Goal: Transaction & Acquisition: Download file/media

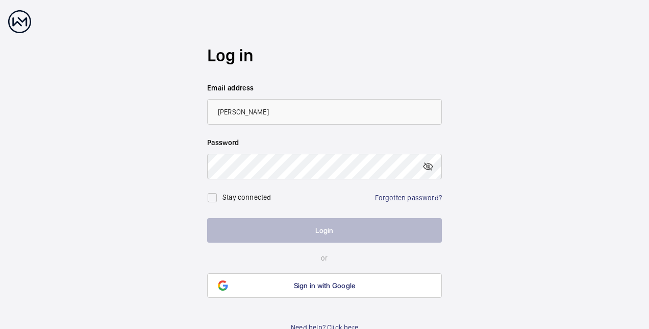
type input "[PERSON_NAME][EMAIL_ADDRESS][PERSON_NAME][DOMAIN_NAME]"
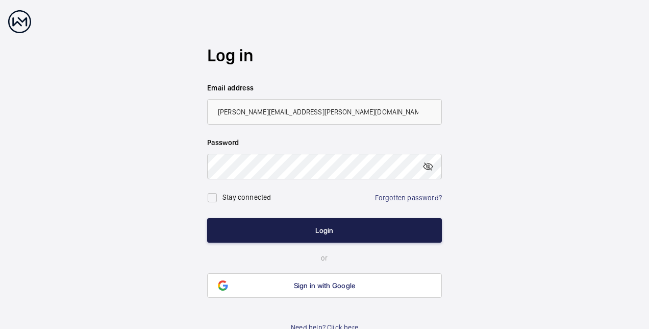
click at [301, 227] on button "Login" at bounding box center [324, 230] width 235 height 24
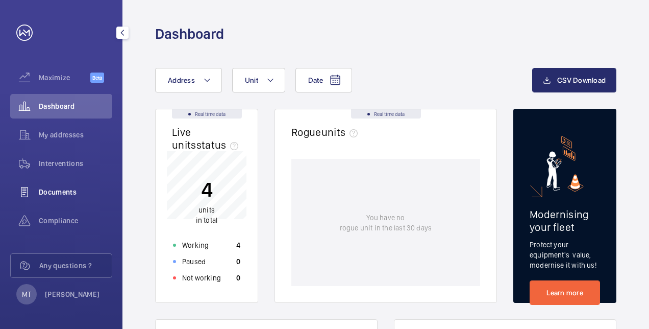
click at [44, 188] on span "Documents" at bounding box center [75, 192] width 73 height 10
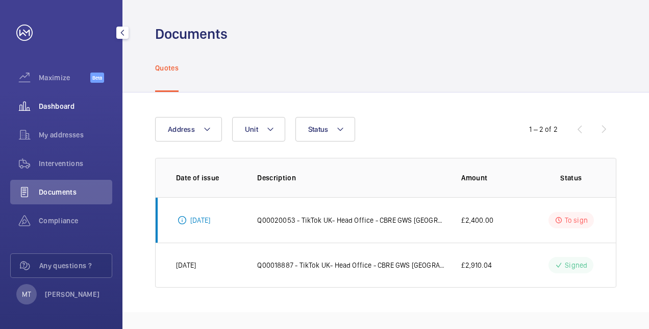
click at [50, 106] on span "Dashboard" at bounding box center [75, 106] width 73 height 10
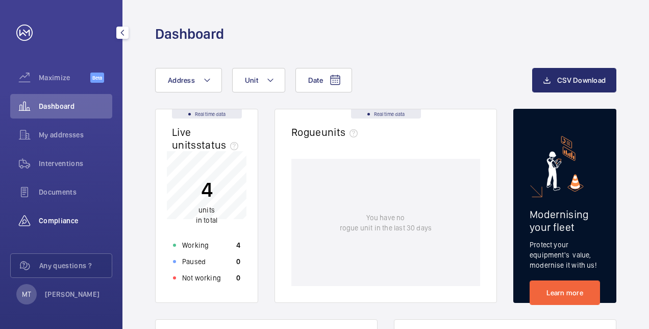
click at [56, 221] on span "Compliance" at bounding box center [75, 220] width 73 height 10
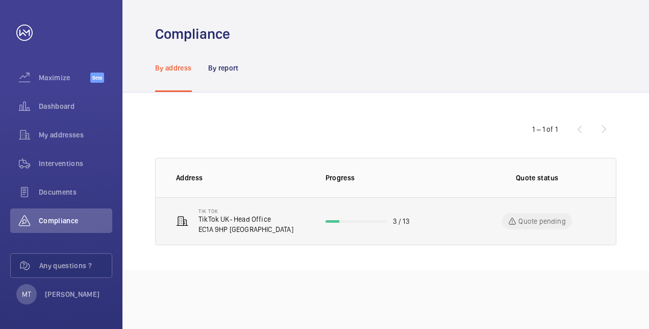
click at [240, 224] on p "EC1A 9HP [GEOGRAPHIC_DATA]" at bounding box center [245, 229] width 95 height 10
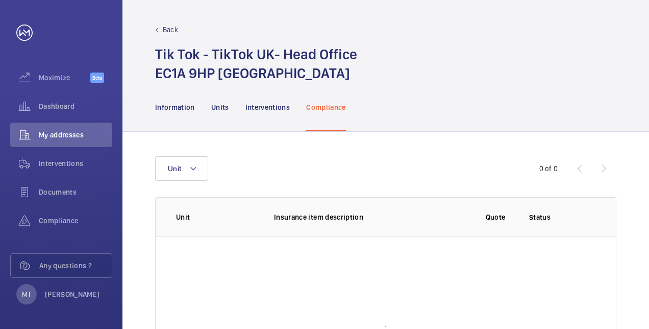
scroll to position [102, 0]
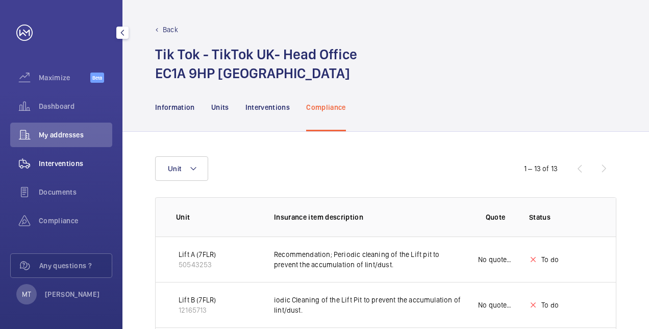
click at [55, 163] on span "Interventions" at bounding box center [75, 163] width 73 height 10
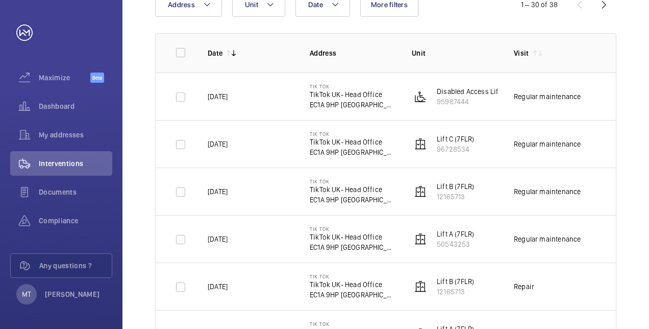
scroll to position [153, 0]
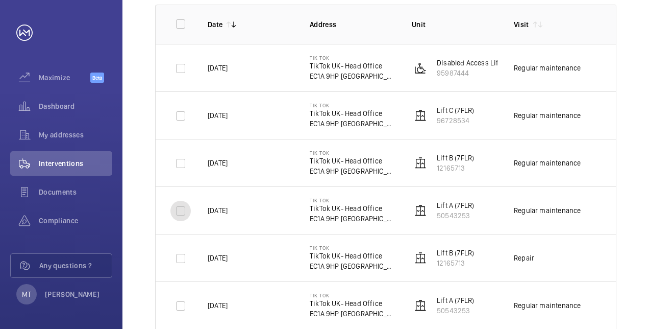
click at [180, 211] on input "checkbox" at bounding box center [180, 210] width 20 height 20
checkbox input "true"
click at [181, 162] on input "checkbox" at bounding box center [180, 163] width 20 height 20
checkbox input "true"
click at [186, 117] on input "checkbox" at bounding box center [180, 116] width 20 height 20
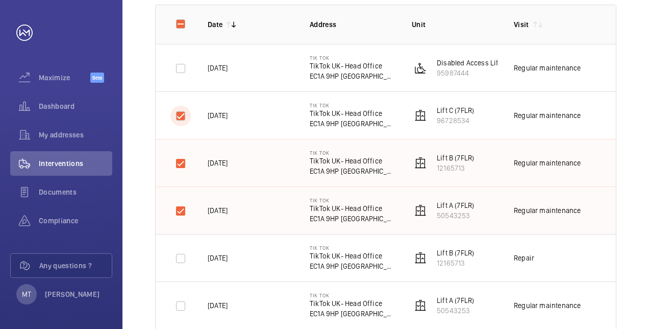
checkbox input "true"
click at [179, 66] on input "checkbox" at bounding box center [180, 68] width 20 height 20
checkbox input "true"
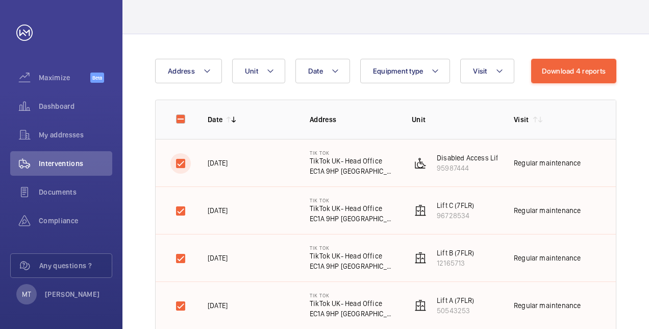
scroll to position [51, 0]
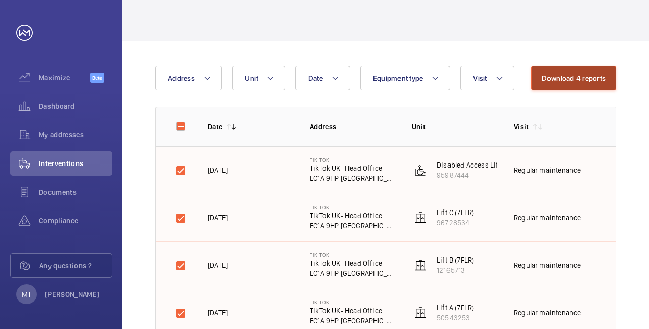
click at [580, 80] on button "Download 4 reports" at bounding box center [574, 78] width 86 height 24
